Goal: Communication & Community: Answer question/provide support

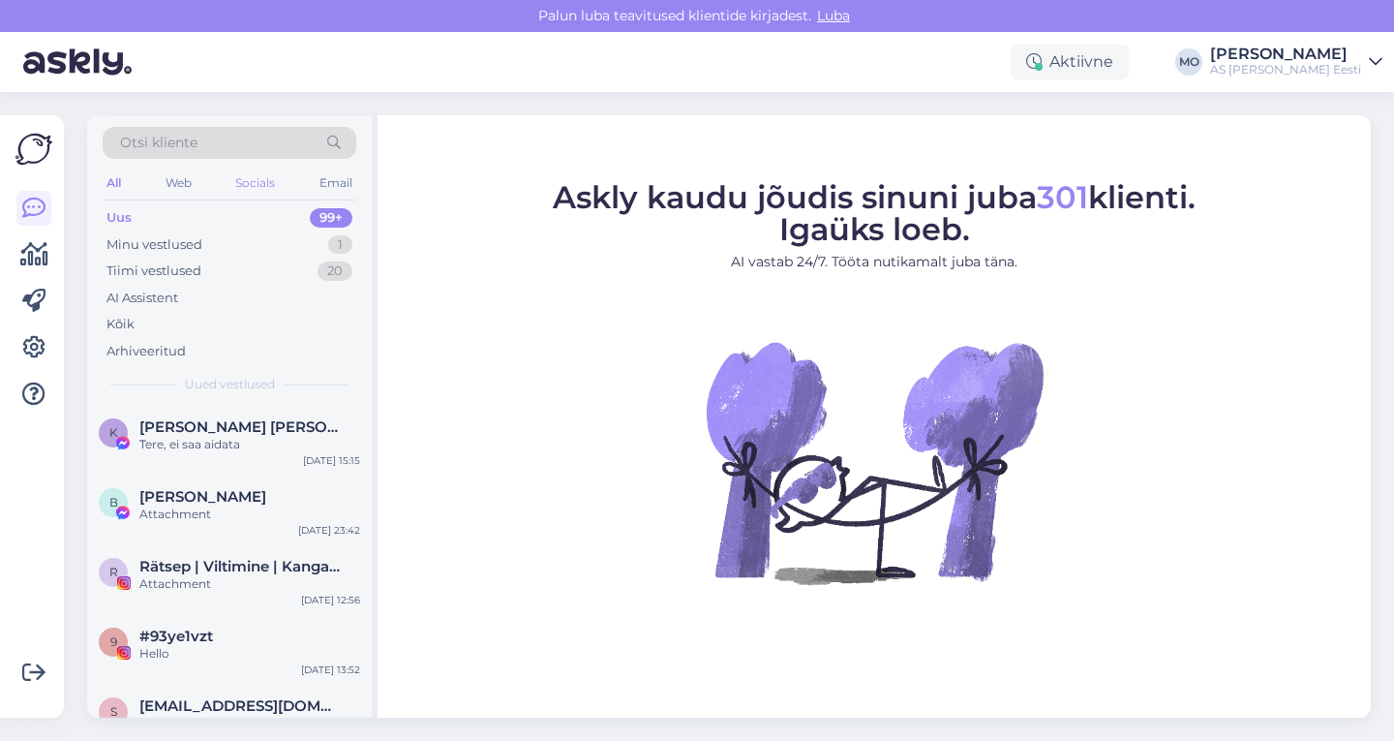
click at [260, 185] on div "Socials" at bounding box center [254, 182] width 47 height 25
click at [141, 223] on div "Uus 56" at bounding box center [230, 217] width 254 height 27
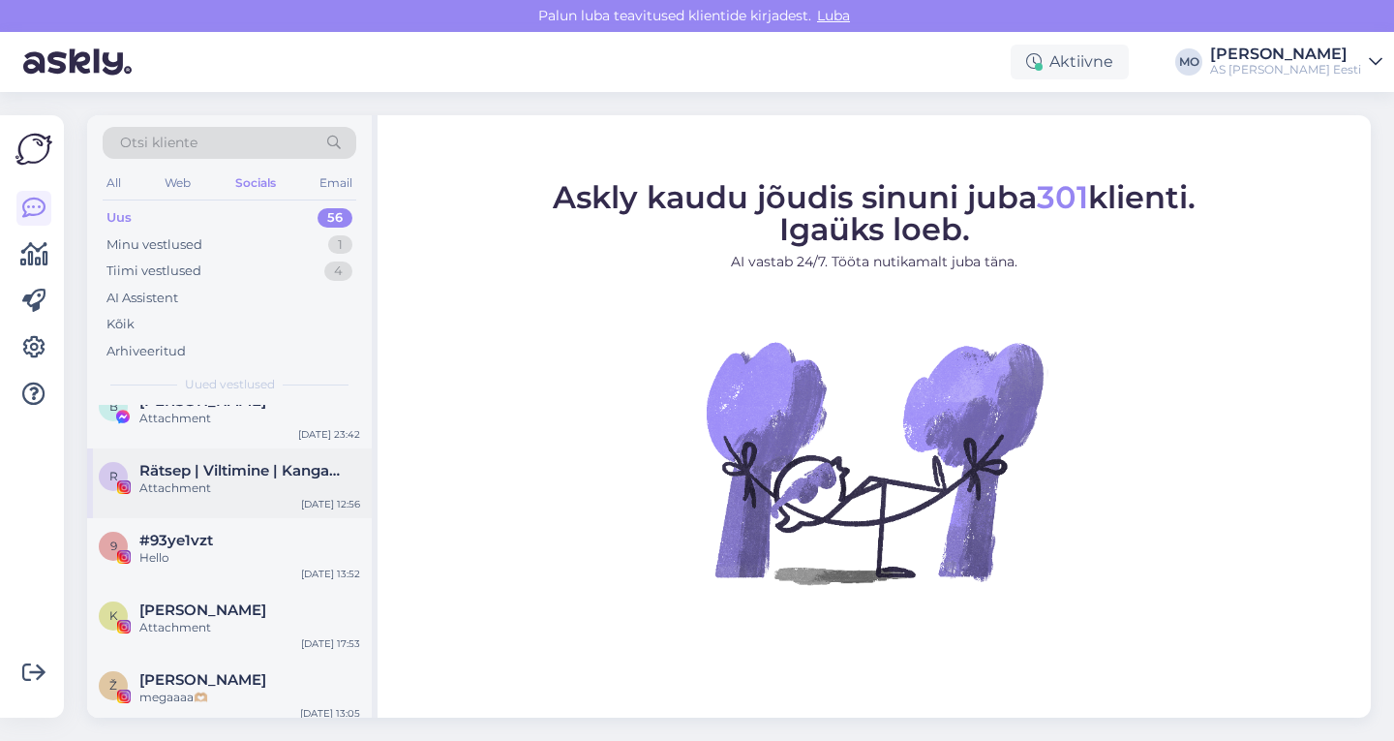
scroll to position [97, 0]
click at [187, 541] on span "#93ye1vzt" at bounding box center [176, 539] width 74 height 17
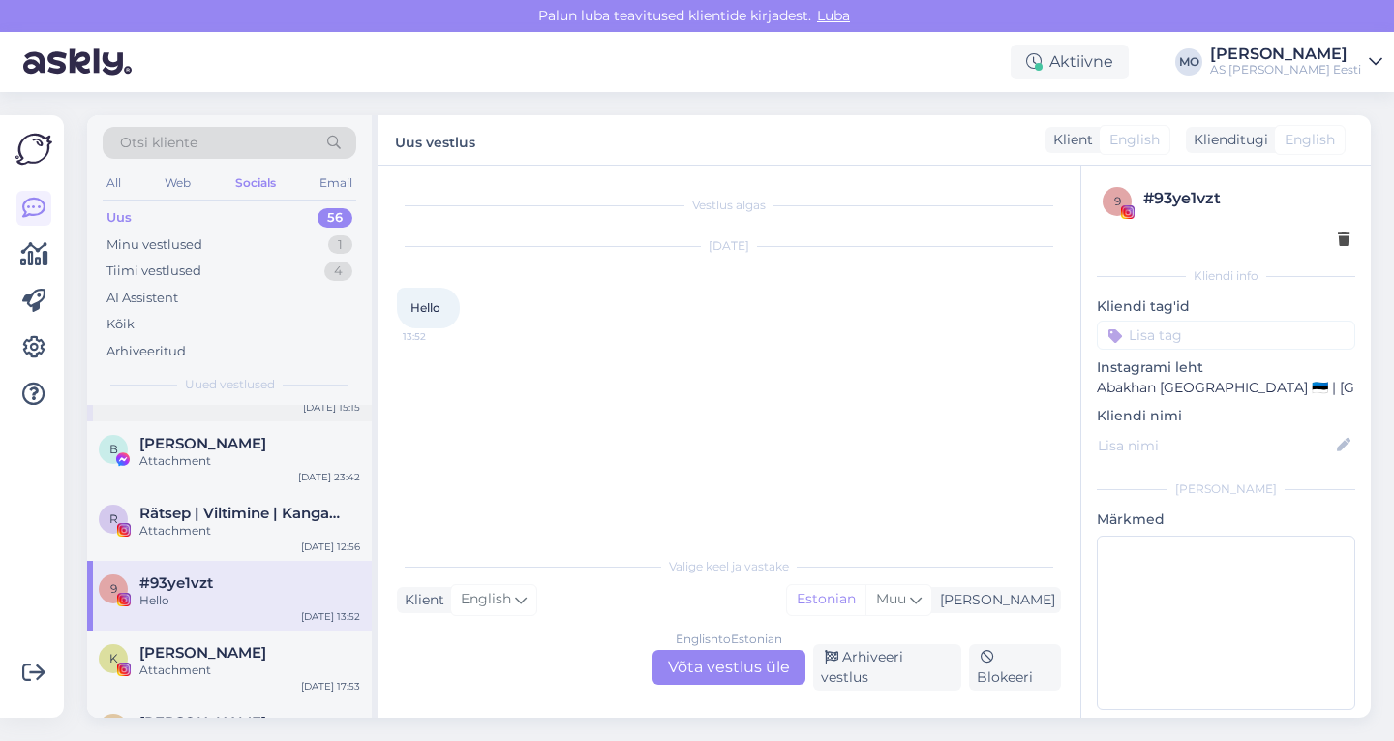
scroll to position [0, 0]
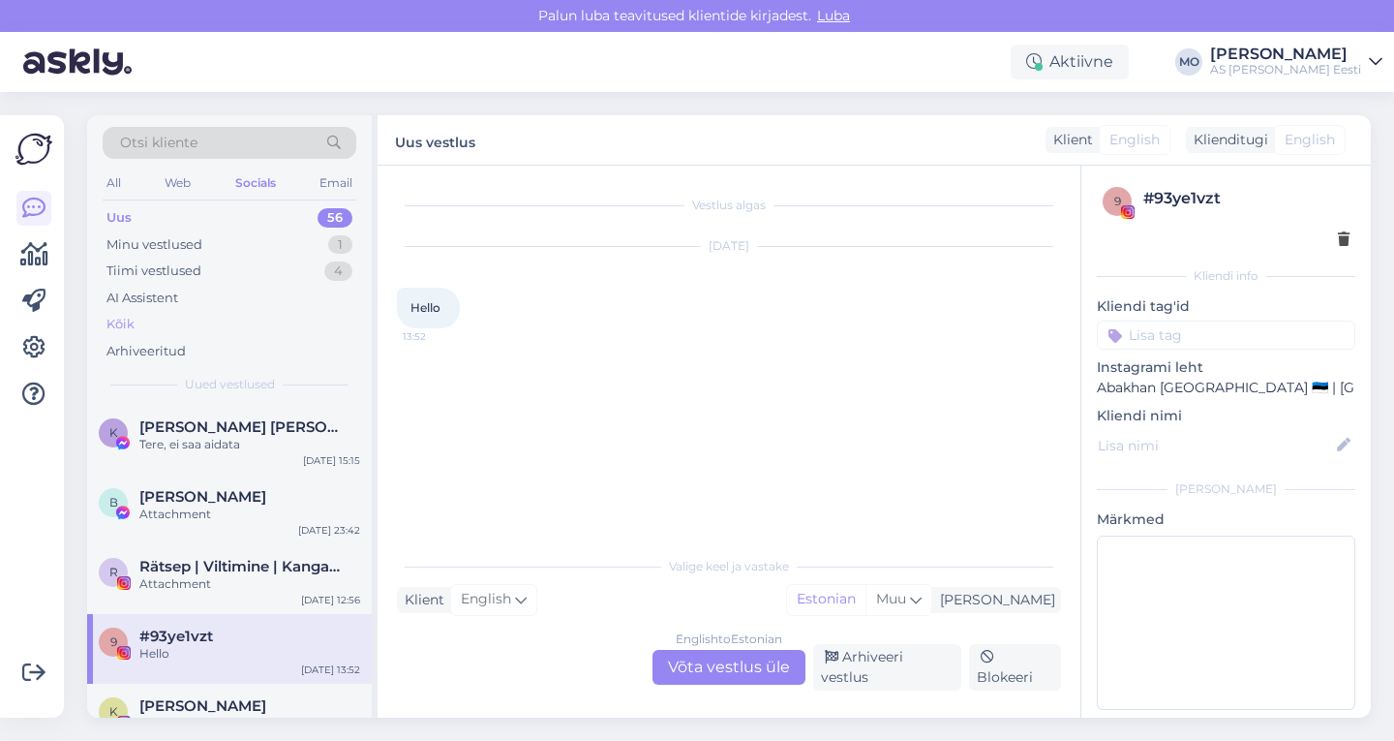
click at [139, 321] on div "Kõik" at bounding box center [230, 324] width 254 height 27
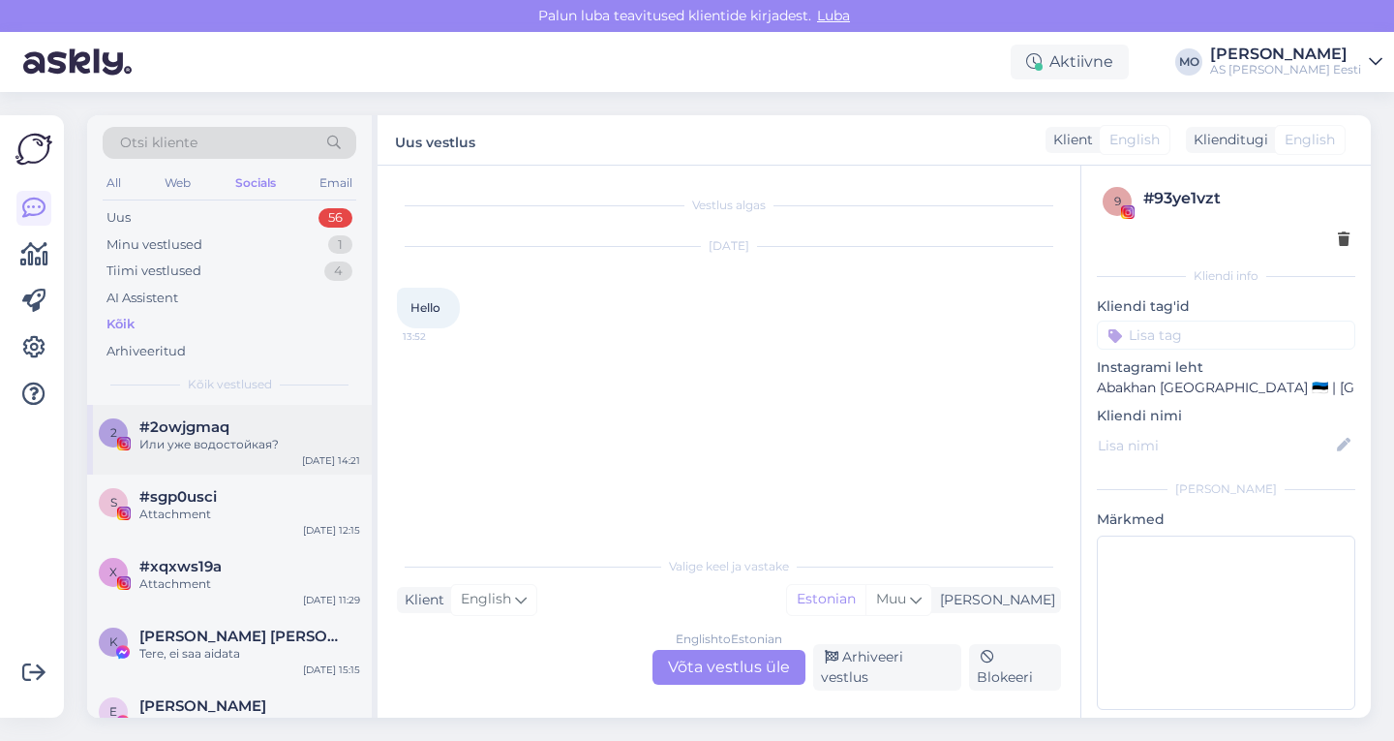
click at [214, 438] on div "Или уже водостойкая?" at bounding box center [249, 444] width 221 height 17
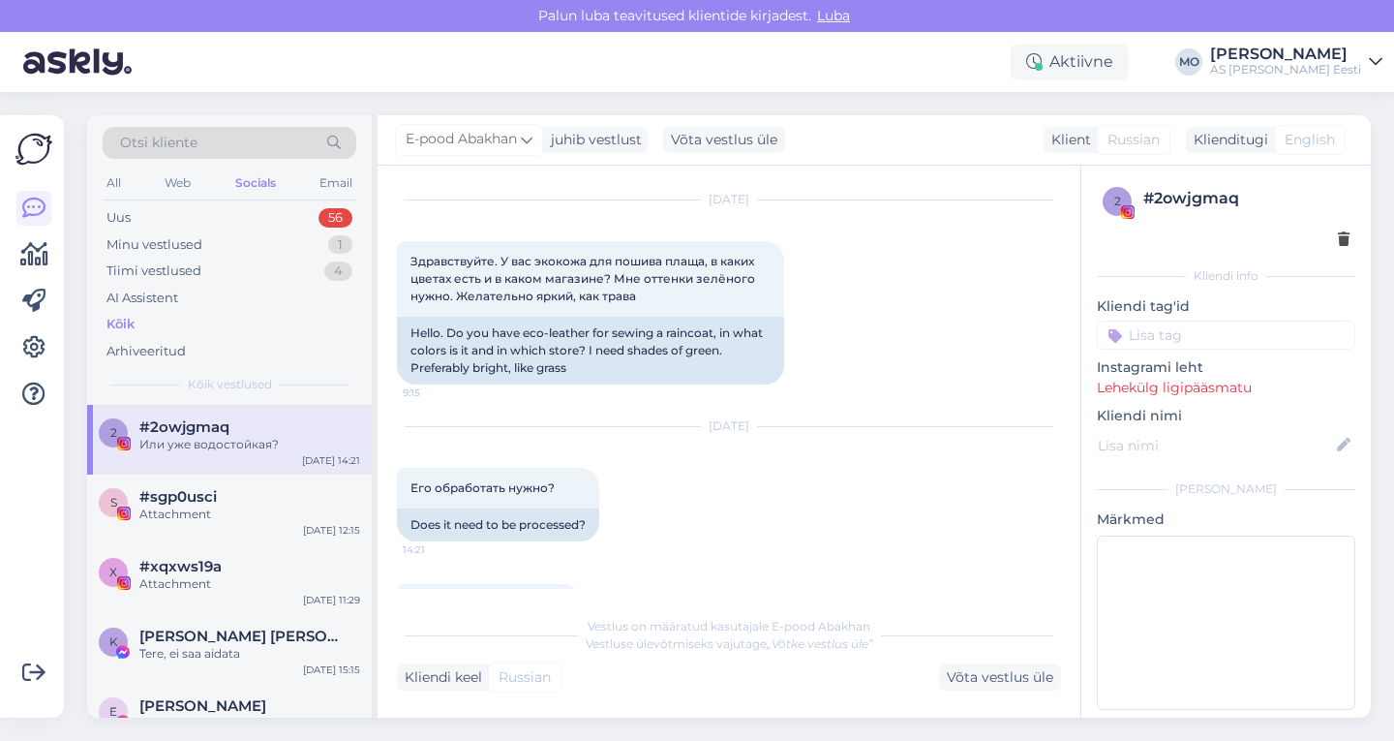
scroll to position [137, 0]
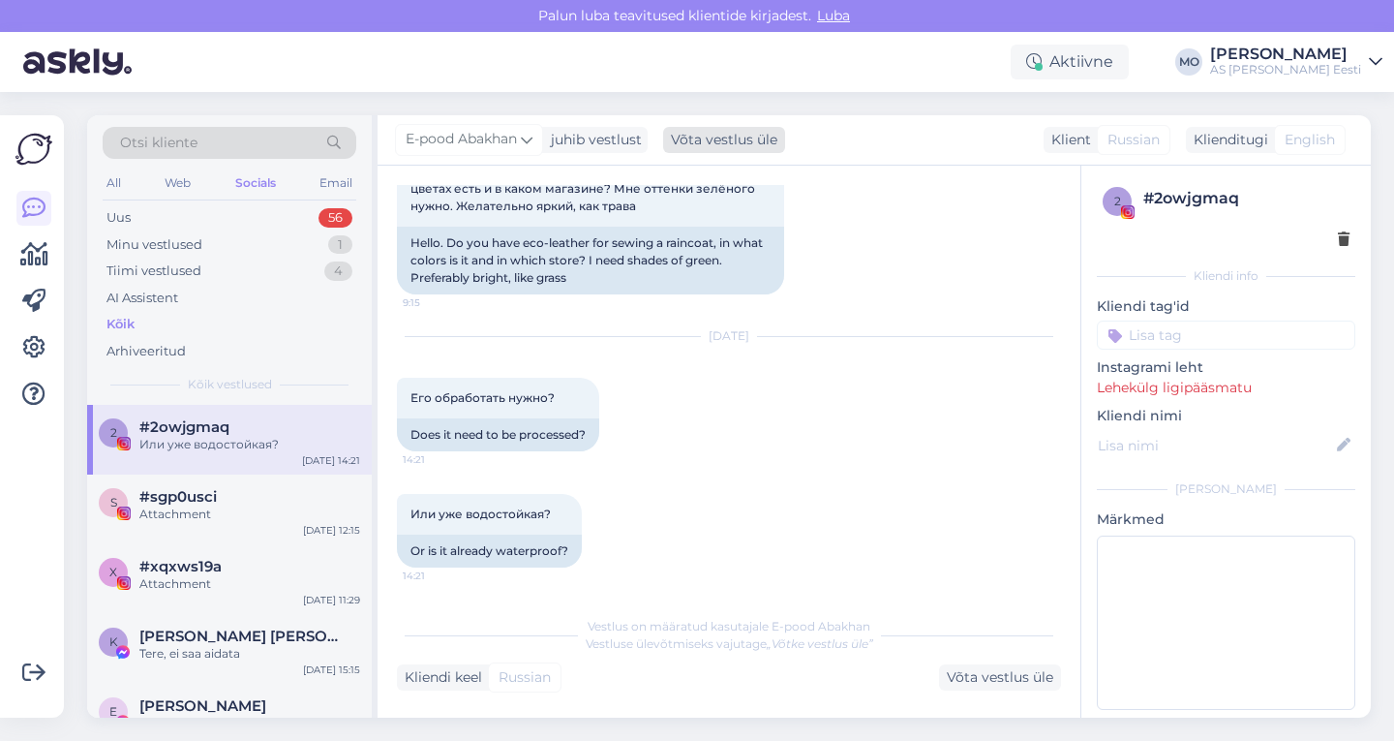
click at [703, 143] on div "Võta vestlus üle" at bounding box center [724, 140] width 122 height 26
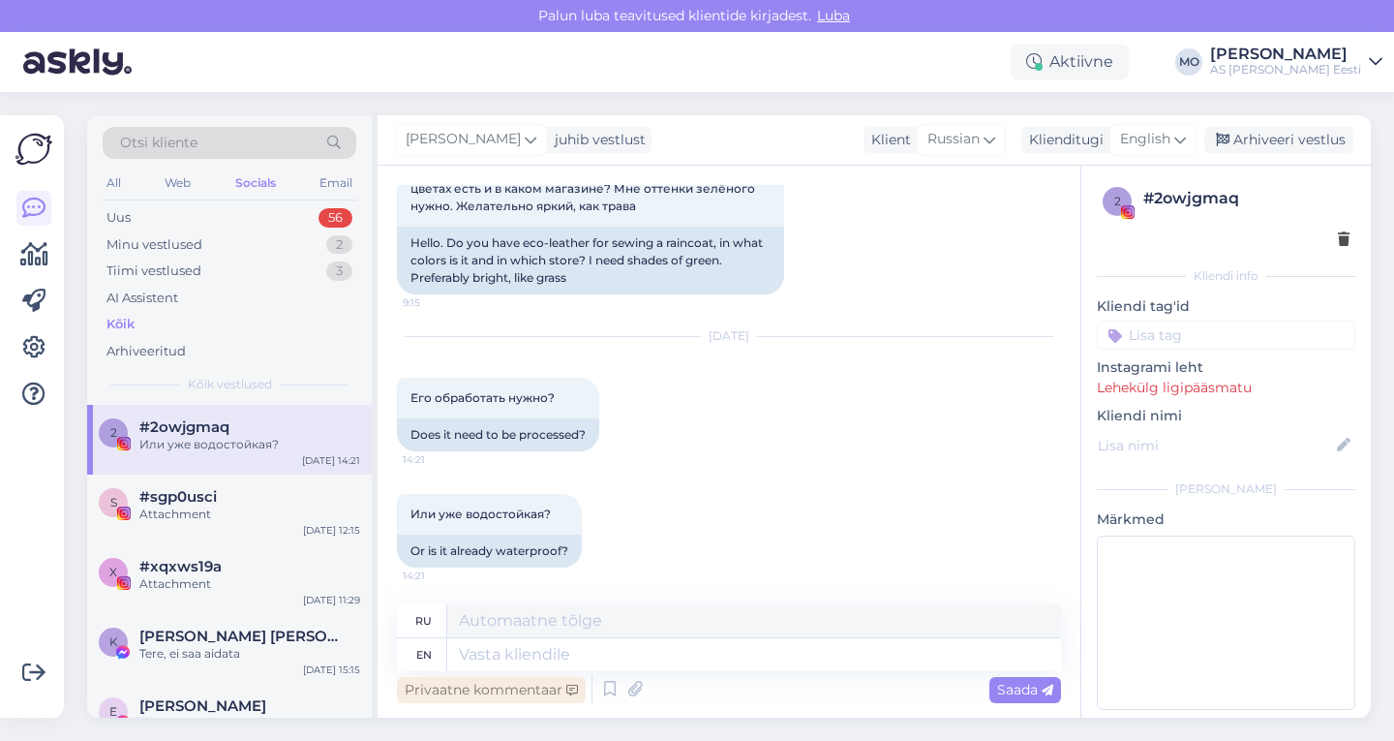
click at [502, 683] on div "Privaatne kommentaar" at bounding box center [491, 690] width 189 height 26
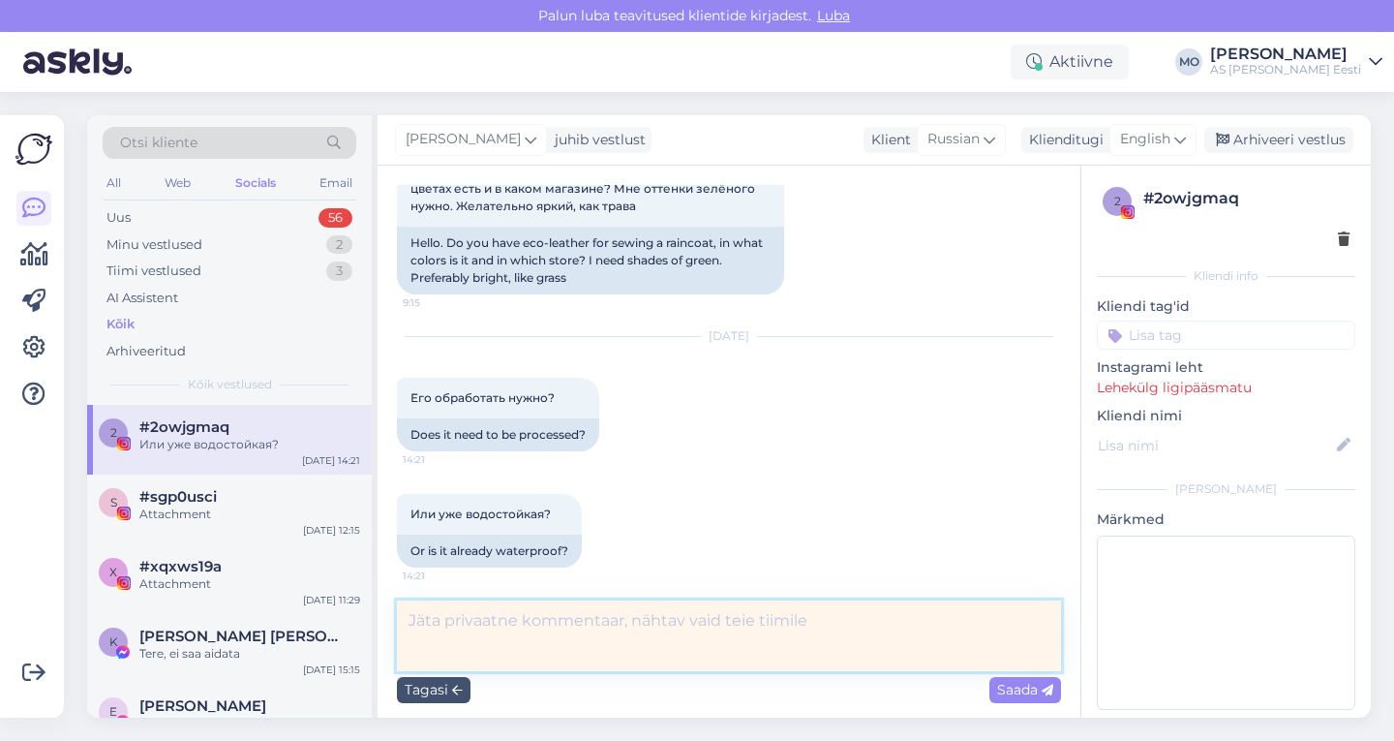
click at [449, 625] on textarea at bounding box center [729, 635] width 664 height 71
paste textarea "[URL][DOMAIN_NAME]"
type textarea "E-poest soovitatud seda kangast: [URL][DOMAIN_NAME]"
click at [713, 652] on textarea "E-poest soovitatud seda kangast: [URL][DOMAIN_NAME]" at bounding box center [729, 635] width 664 height 71
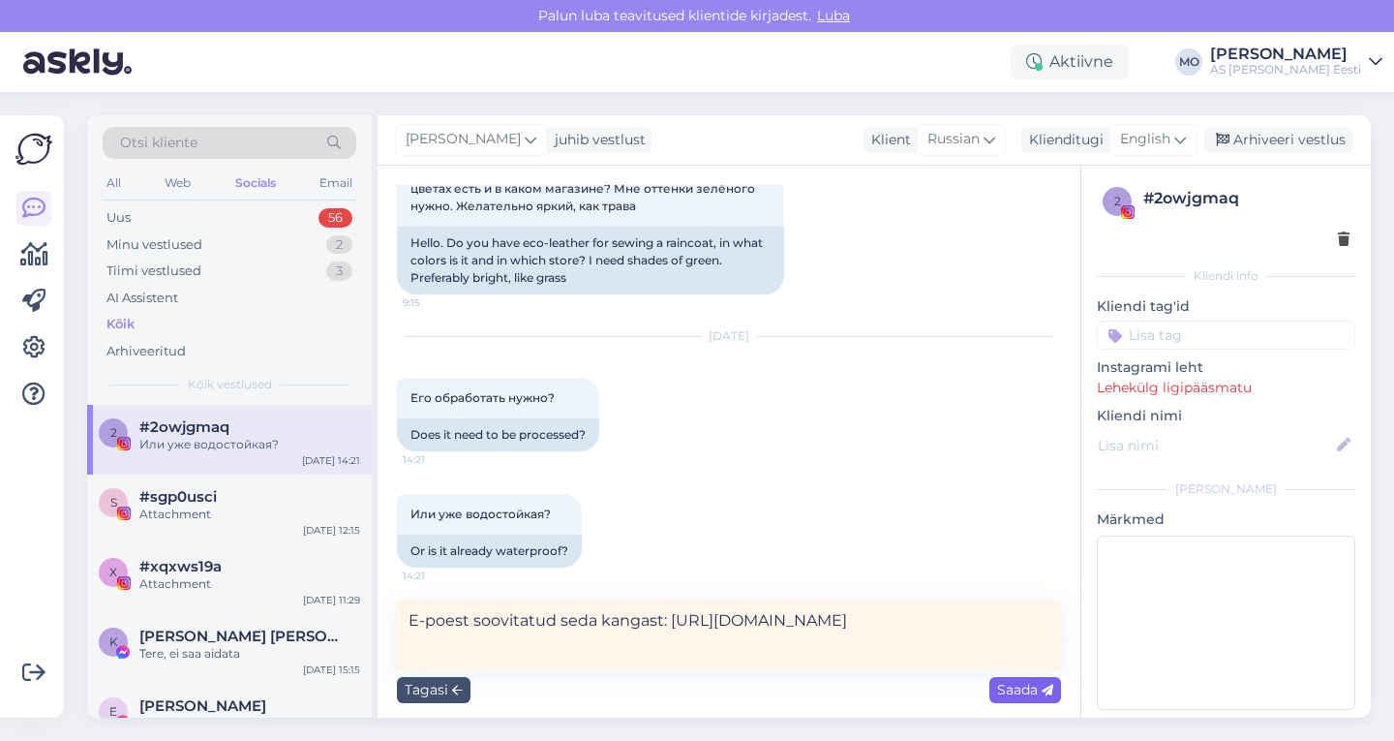
click at [1025, 691] on span "Saada" at bounding box center [1025, 689] width 56 height 17
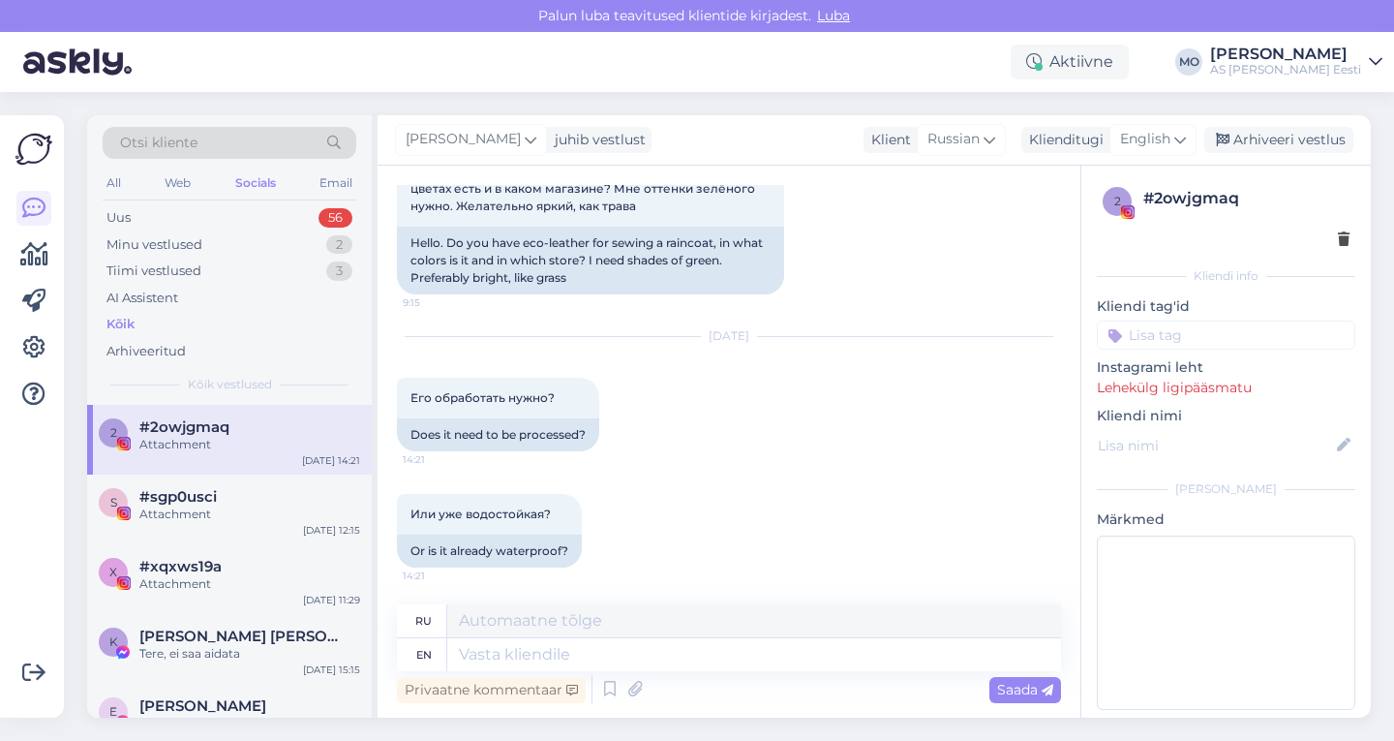
scroll to position [257, 0]
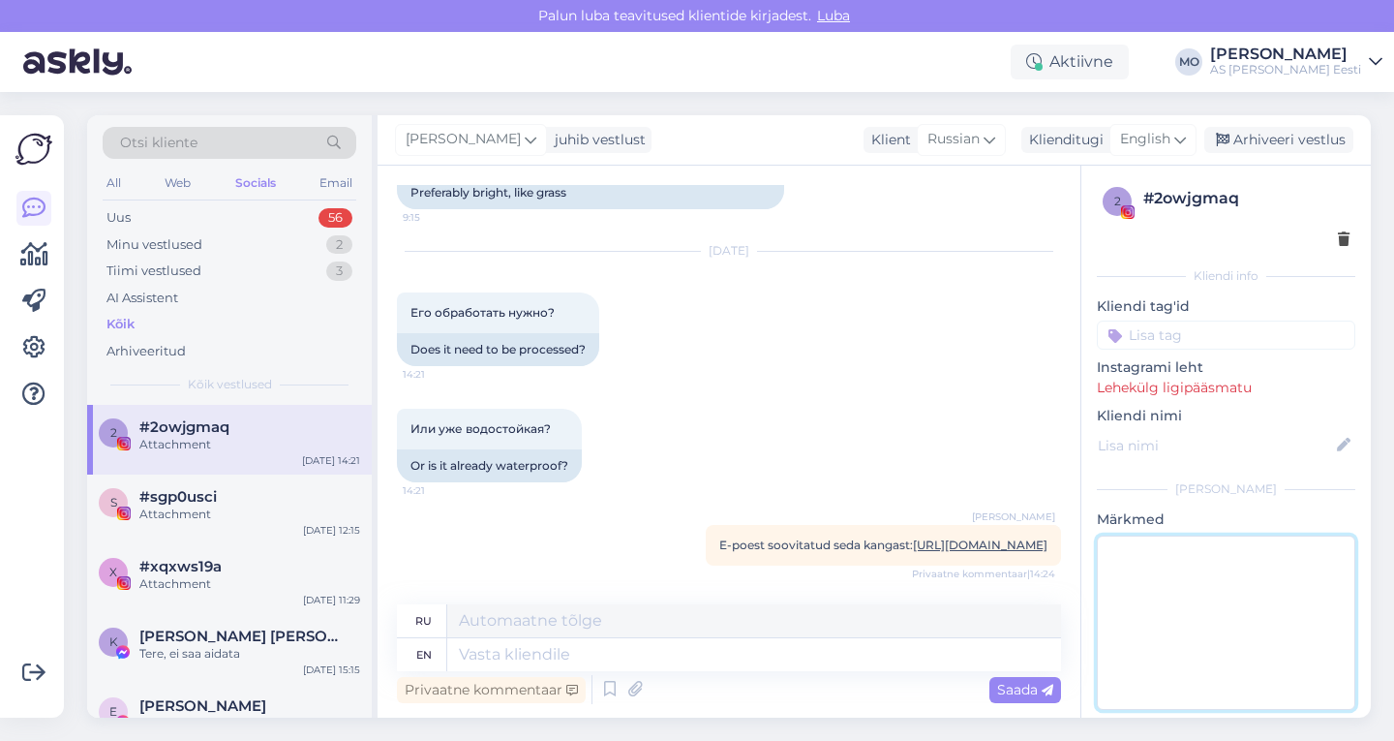
click at [1185, 586] on textarea at bounding box center [1226, 622] width 259 height 174
click at [1334, 441] on icon at bounding box center [1343, 445] width 21 height 21
paste input "gracebylunary"
type input "@gracebylunary"
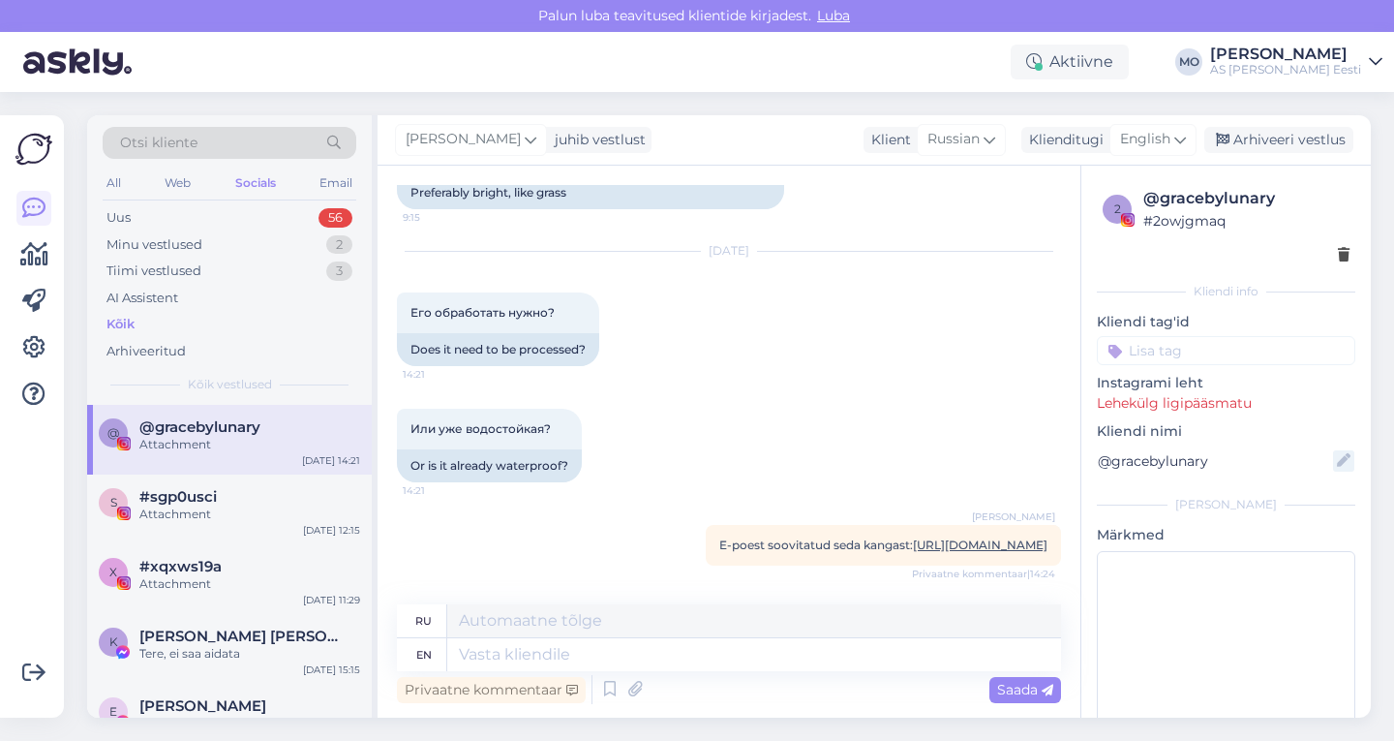
click at [1335, 466] on icon at bounding box center [1343, 460] width 21 height 21
type input "@gracebylunary The Lunary"
click at [1178, 138] on icon at bounding box center [1181, 139] width 12 height 21
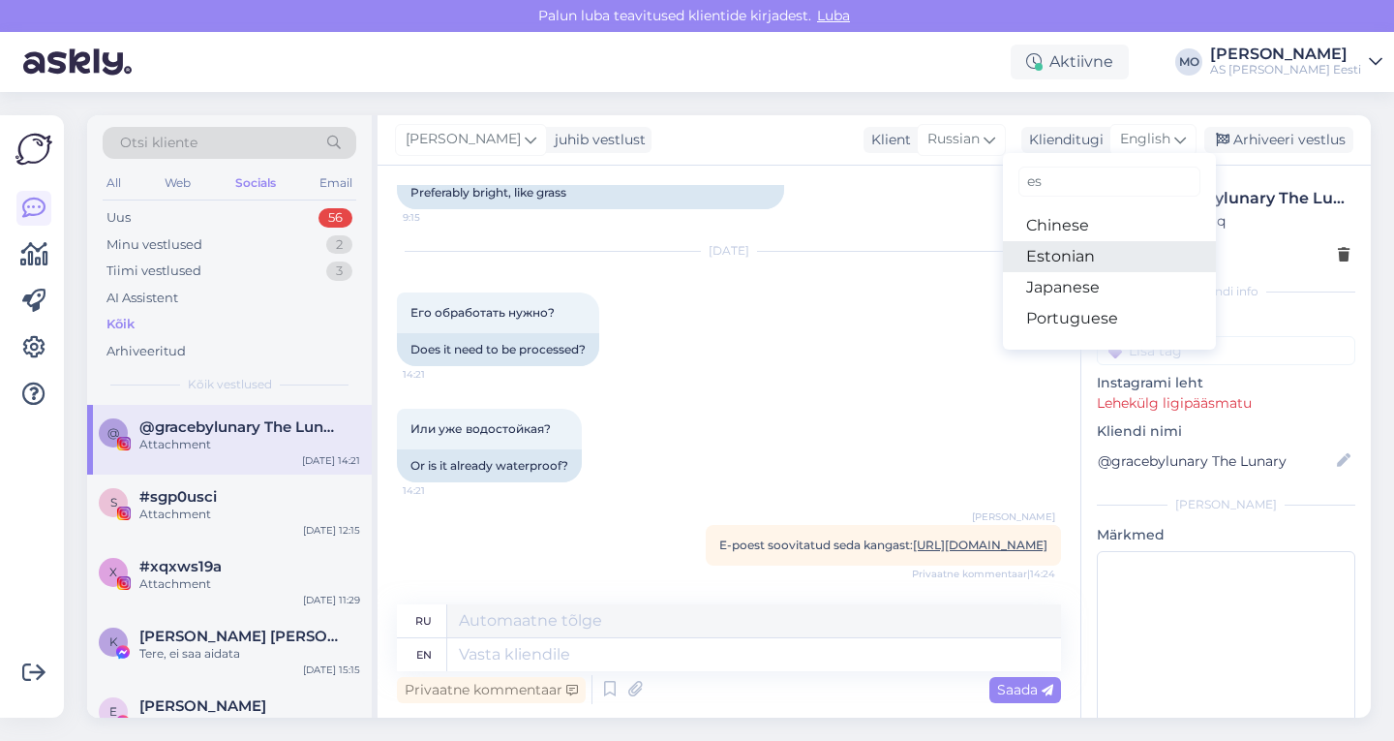
type input "es"
click at [1076, 256] on link "Estonian" at bounding box center [1109, 256] width 213 height 31
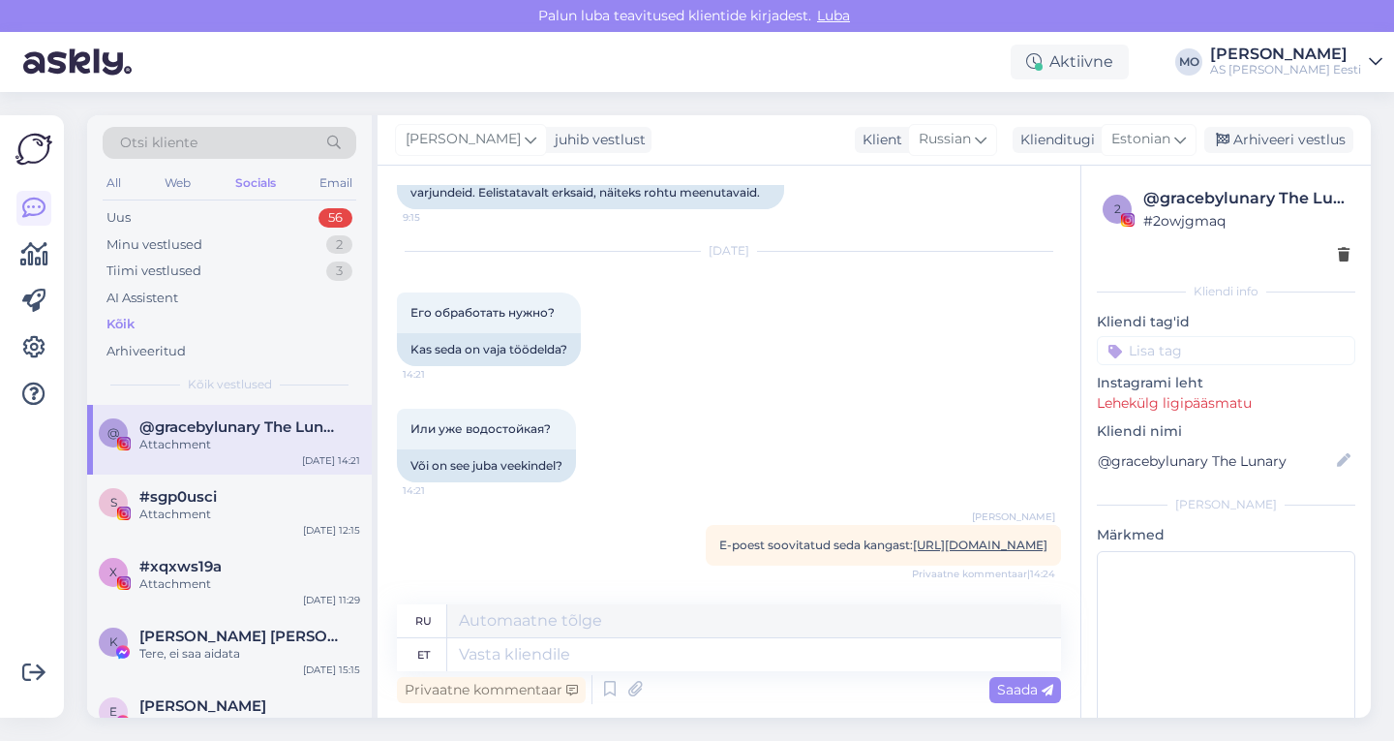
click at [715, 138] on div "[PERSON_NAME] juhib vestlust Klient [DEMOGRAPHIC_DATA] Klienditugi Estonian es …" at bounding box center [875, 140] width 994 height 50
click at [525, 138] on icon at bounding box center [531, 139] width 12 height 21
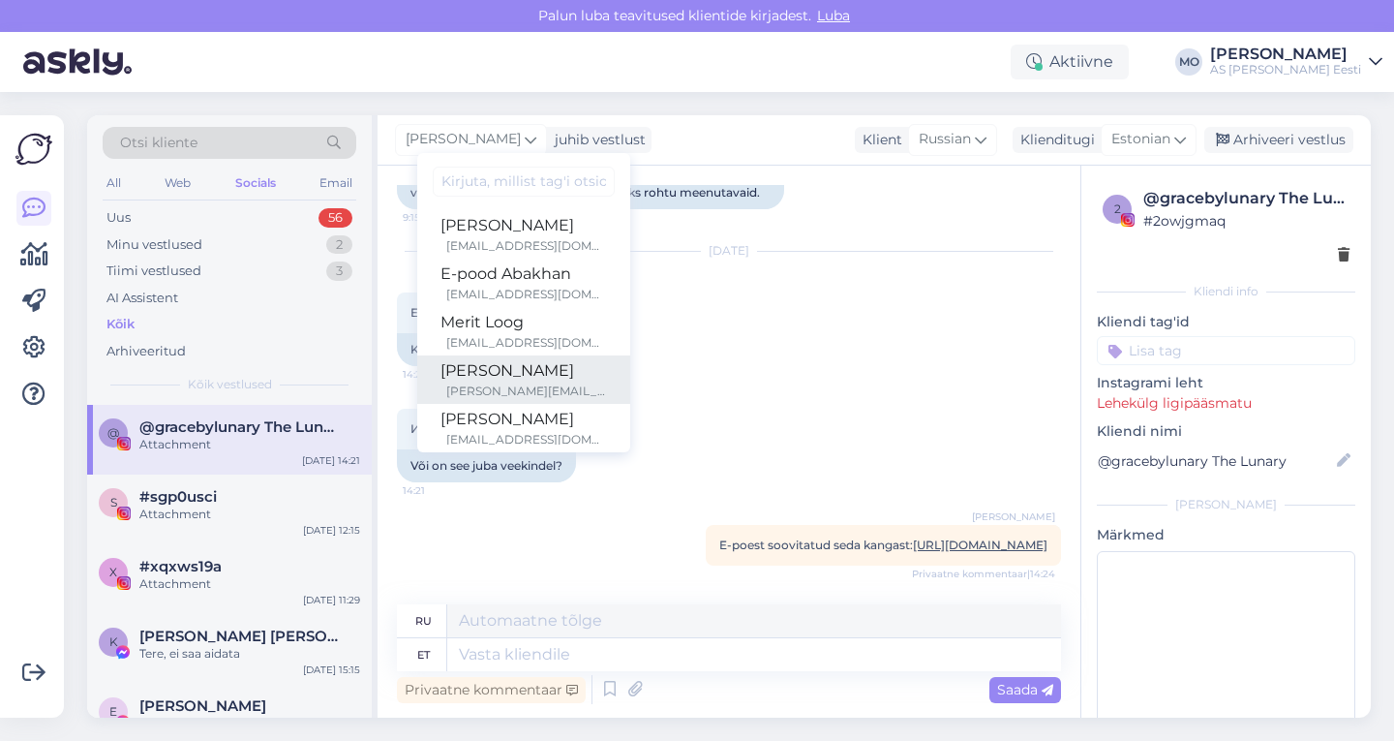
click at [511, 367] on div "[PERSON_NAME]" at bounding box center [524, 370] width 167 height 23
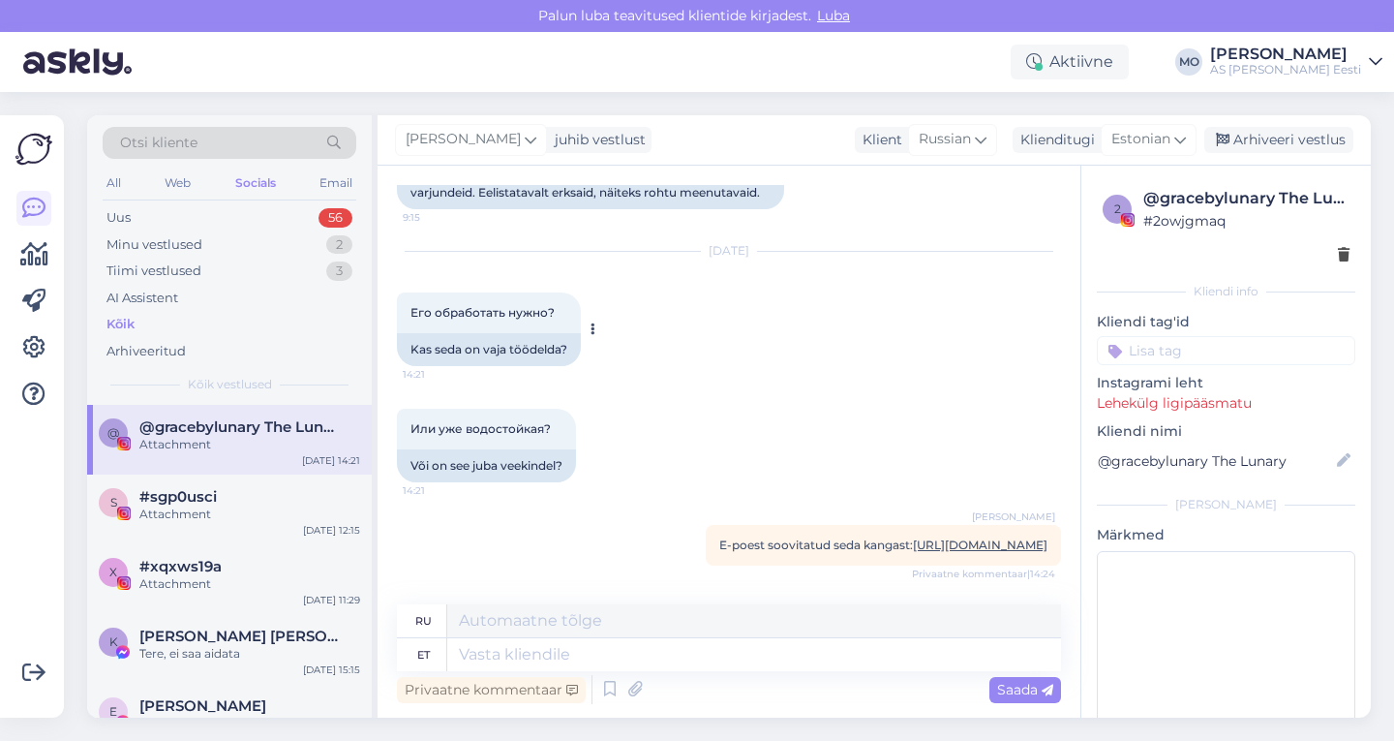
scroll to position [255, 0]
